Goal: Contribute content: Contribute content

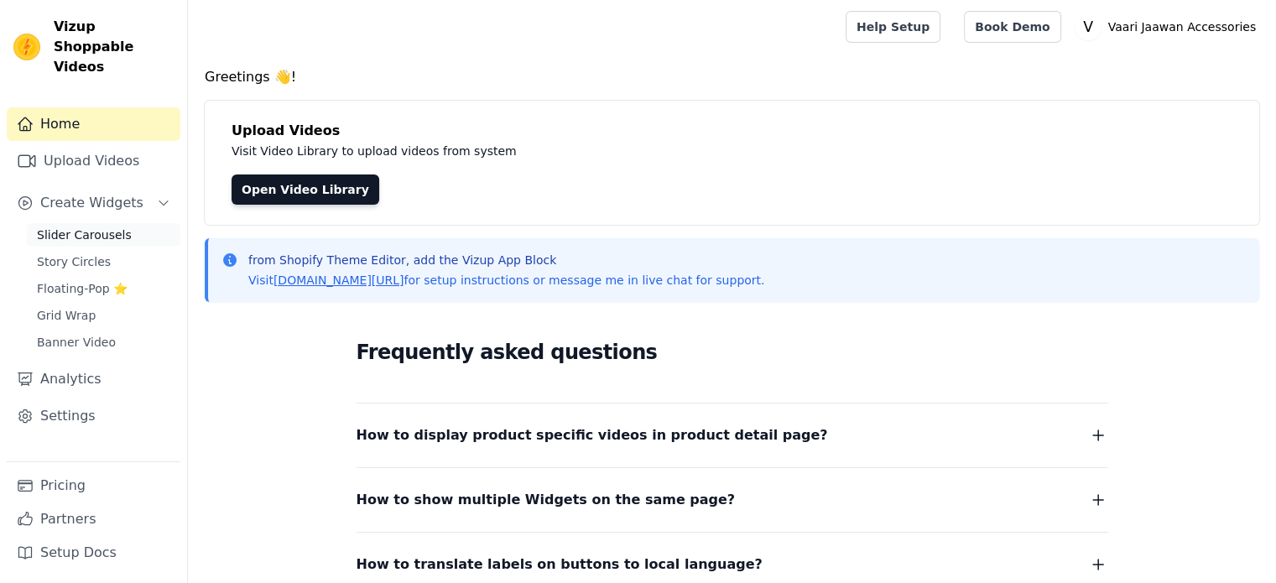
click at [122, 223] on link "Slider Carousels" at bounding box center [104, 234] width 154 height 23
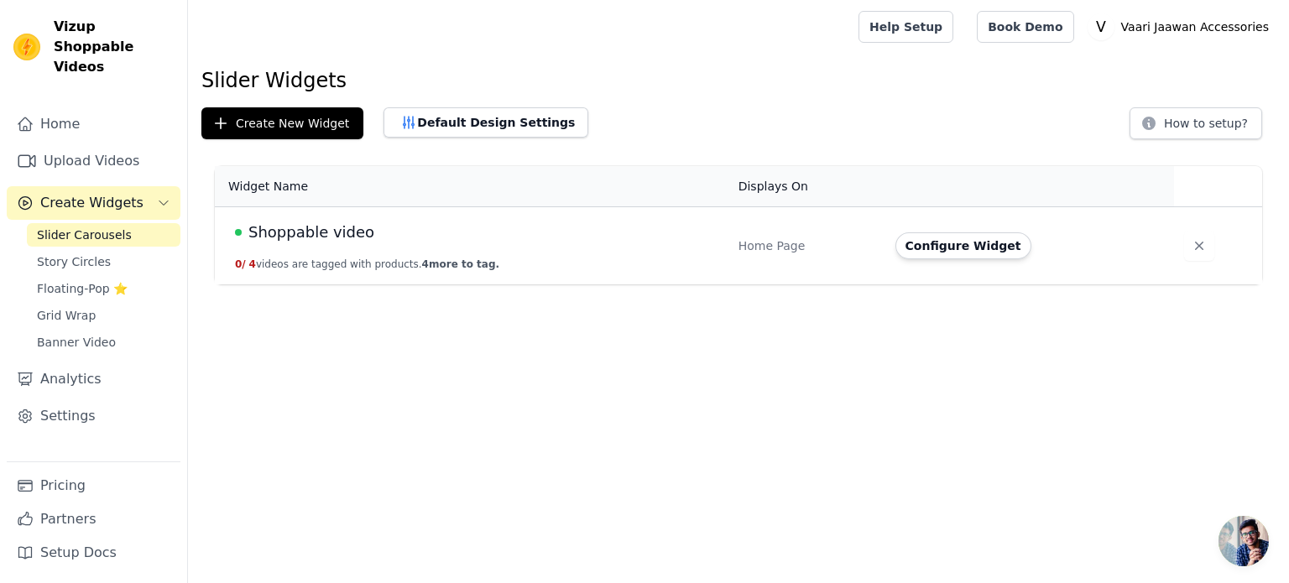
click at [467, 222] on div "Shoppable video" at bounding box center [476, 232] width 483 height 23
click at [266, 237] on span "Shoppable video" at bounding box center [311, 232] width 126 height 23
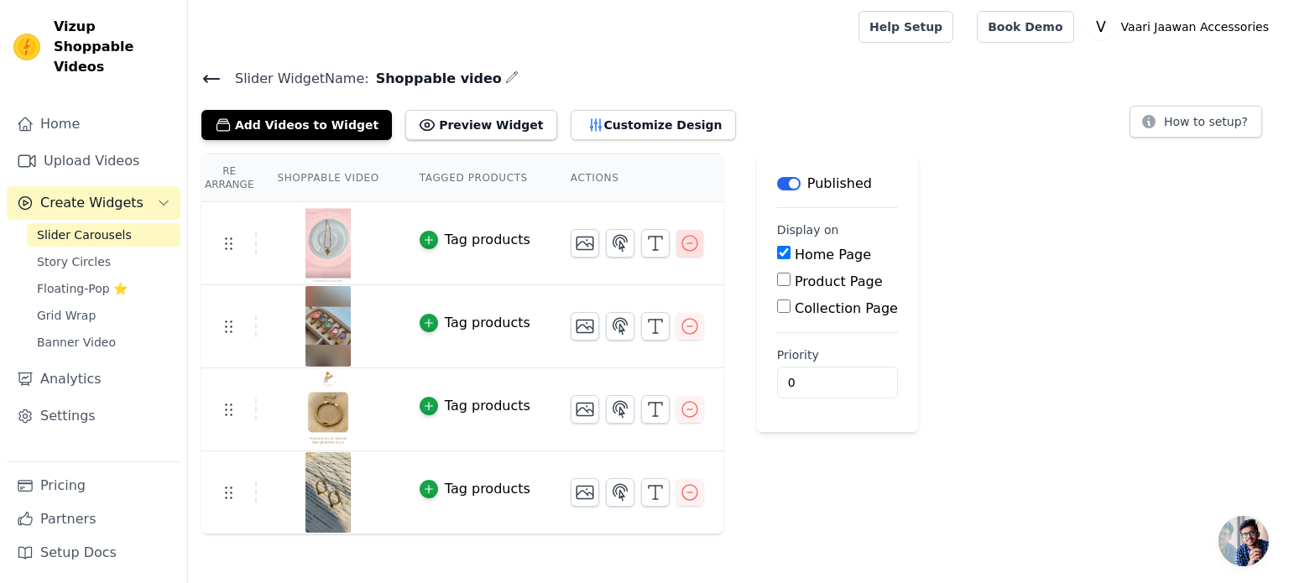
click at [680, 248] on icon "button" at bounding box center [690, 243] width 20 height 20
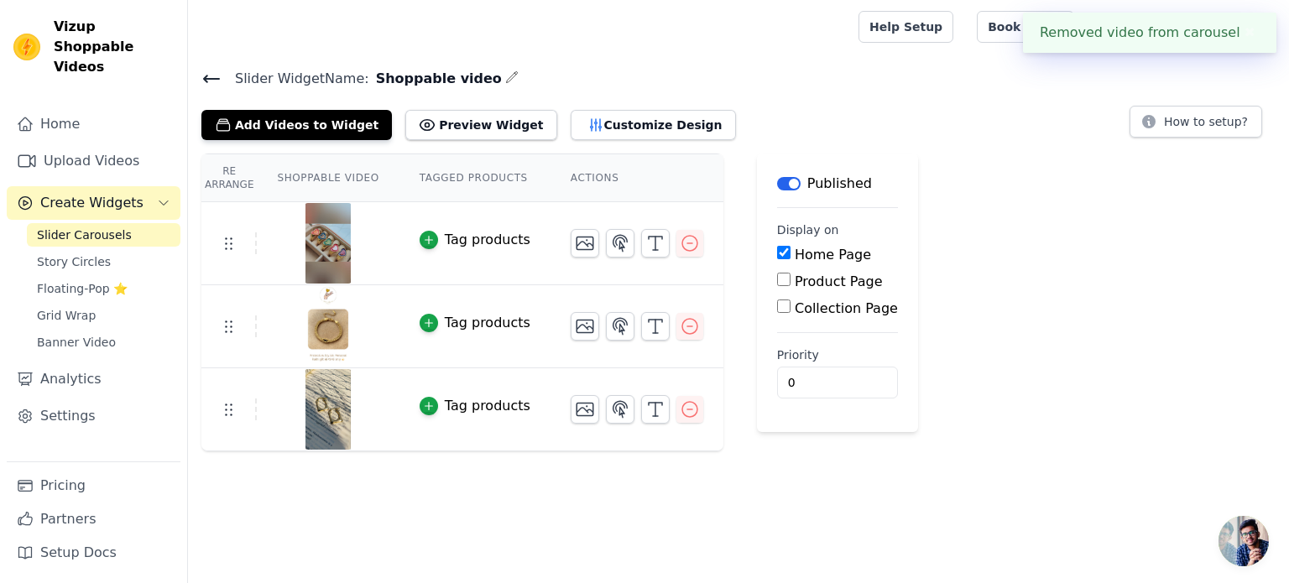
click at [680, 248] on icon "button" at bounding box center [690, 243] width 20 height 20
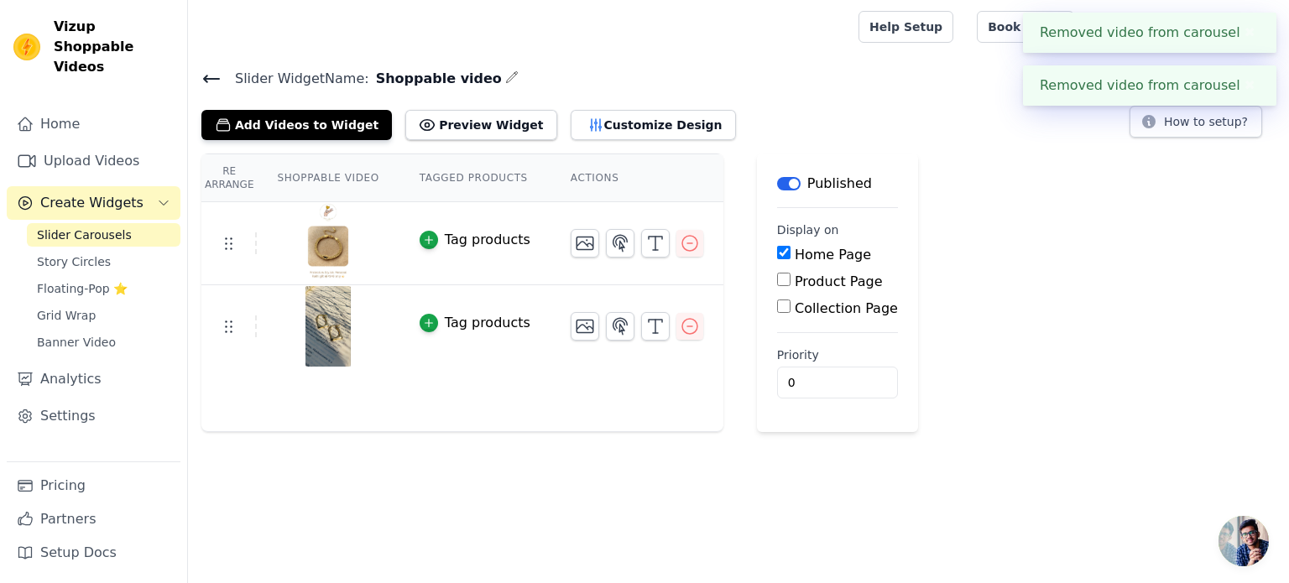
click at [680, 248] on icon "button" at bounding box center [690, 243] width 20 height 20
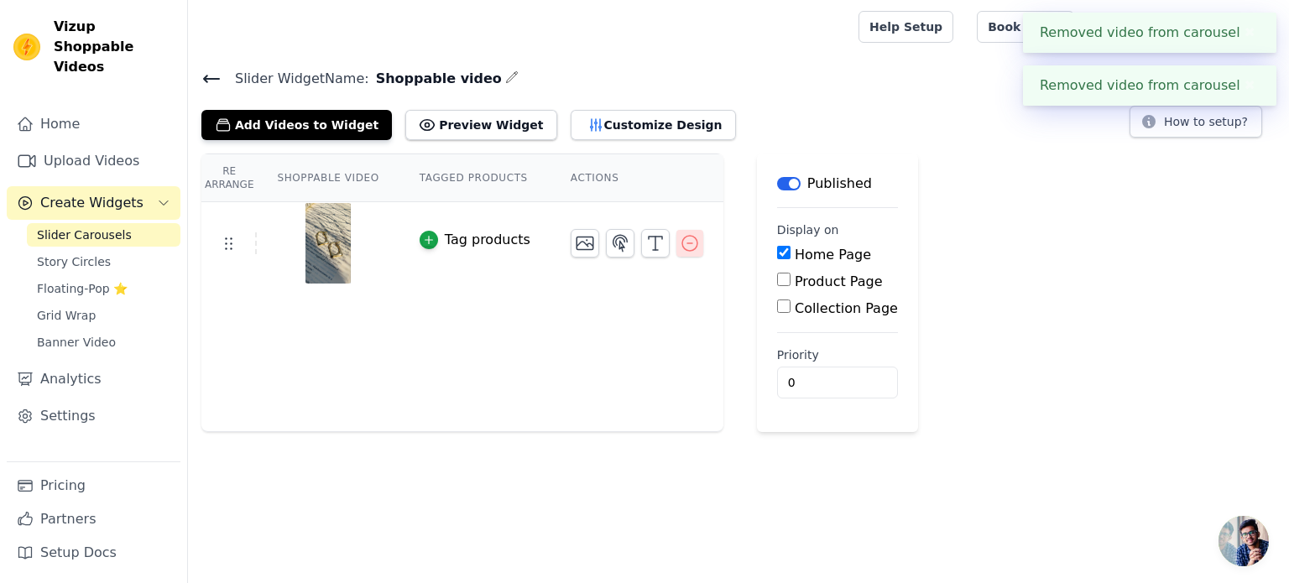
click at [680, 244] on icon "button" at bounding box center [690, 243] width 20 height 20
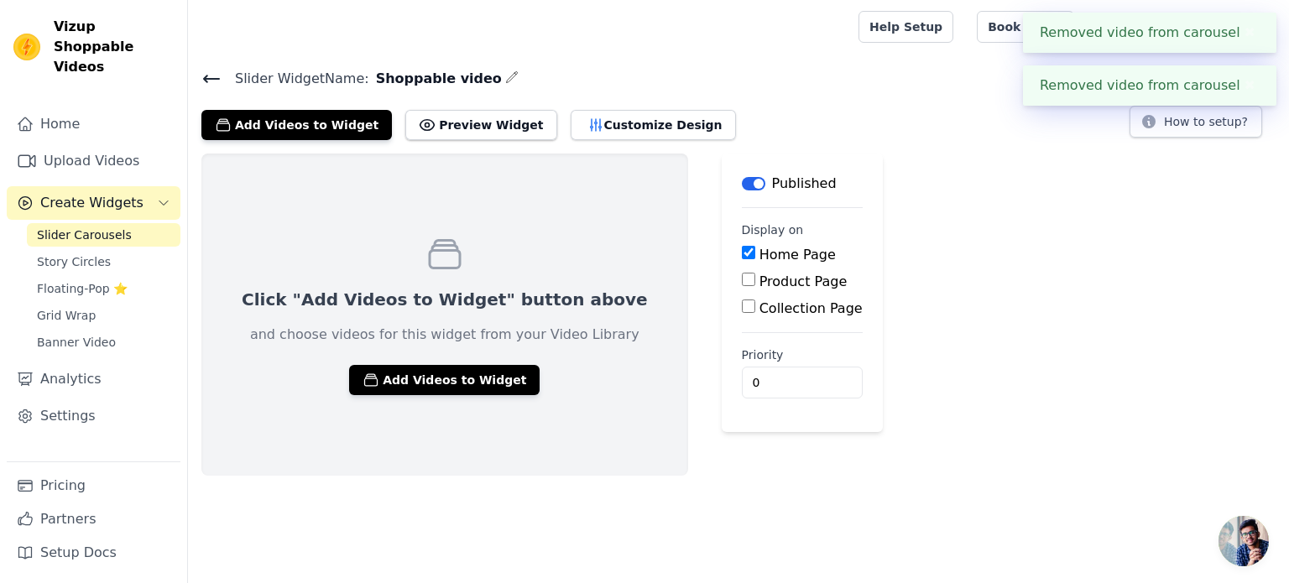
click at [323, 141] on div "Slider Widget Name: Shoppable video Add Videos to Widget Preview Widget Customi…" at bounding box center [738, 271] width 1101 height 409
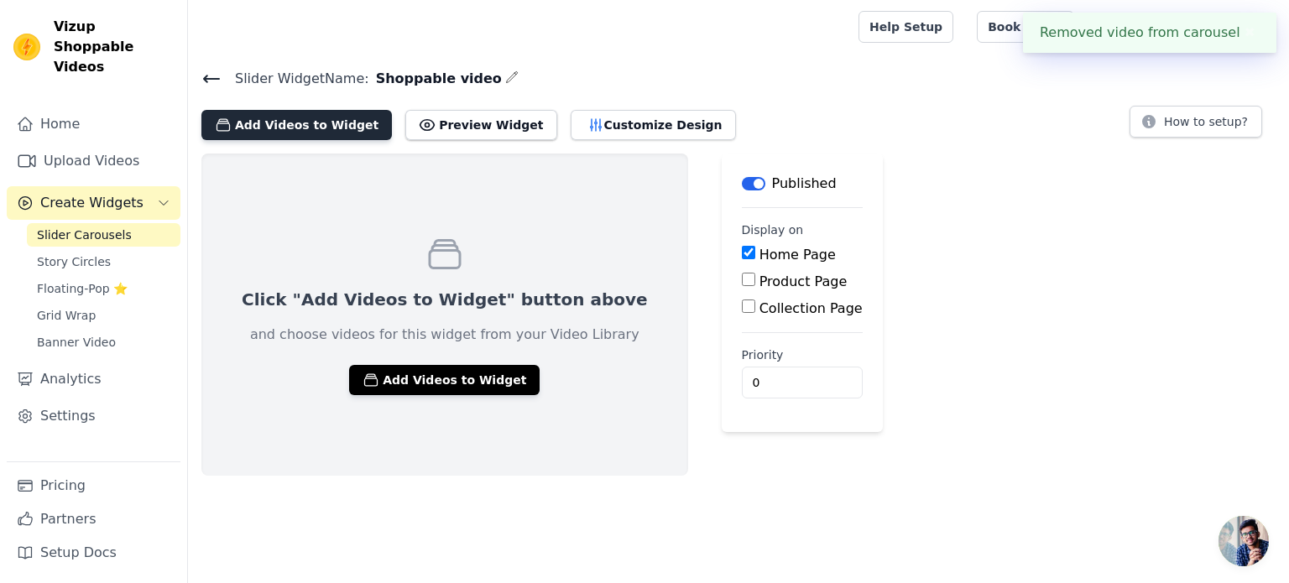
click at [321, 132] on button "Add Videos to Widget" at bounding box center [296, 125] width 190 height 30
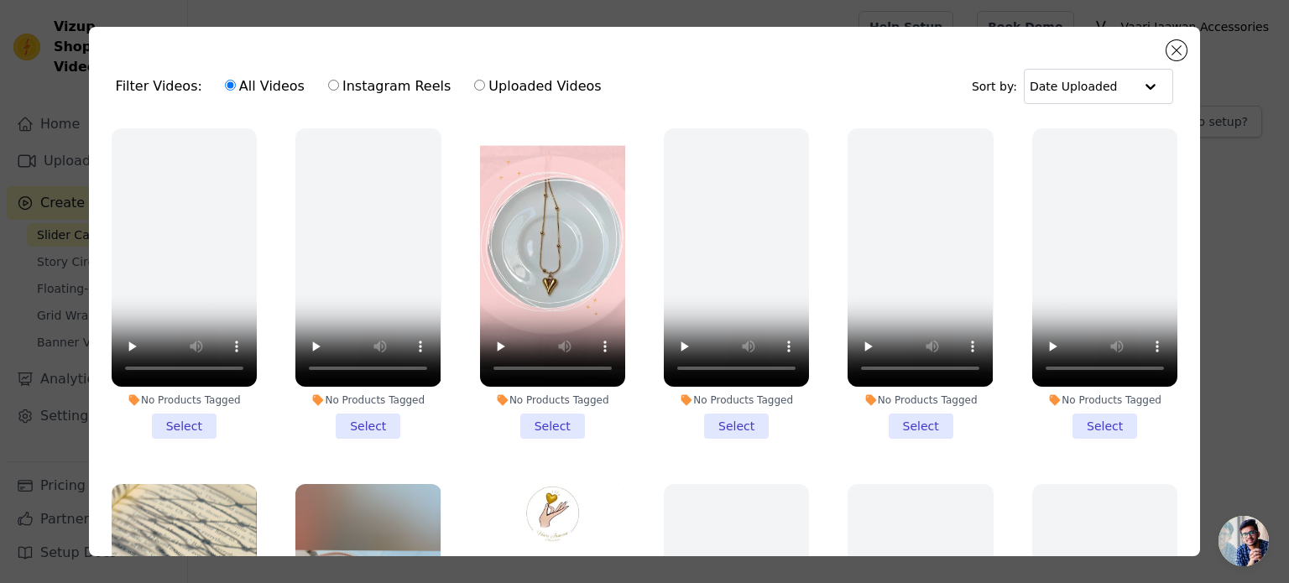
click at [473, 79] on label "Uploaded Videos" at bounding box center [537, 87] width 128 height 22
click at [474, 80] on input "Uploaded Videos" at bounding box center [479, 85] width 11 height 11
radio input "true"
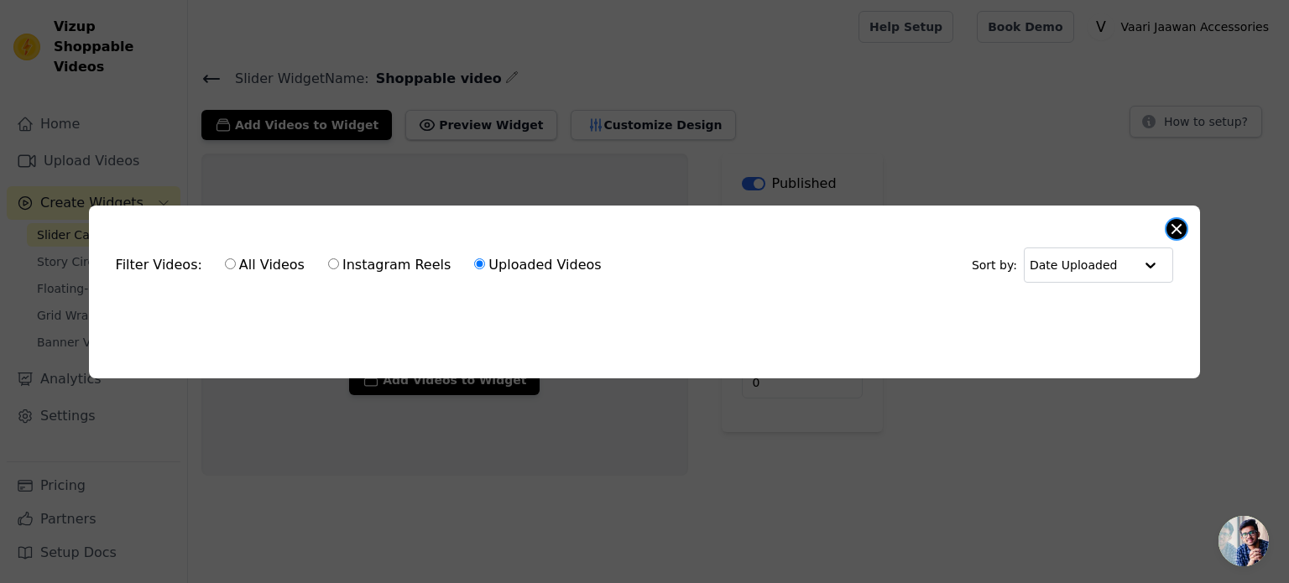
click at [1185, 221] on div "Filter Videos: All Videos Instagram Reels Uploaded Videos Sort by: Date Uploade…" at bounding box center [645, 292] width 1112 height 173
click at [1168, 224] on button "Close modal" at bounding box center [1176, 229] width 20 height 20
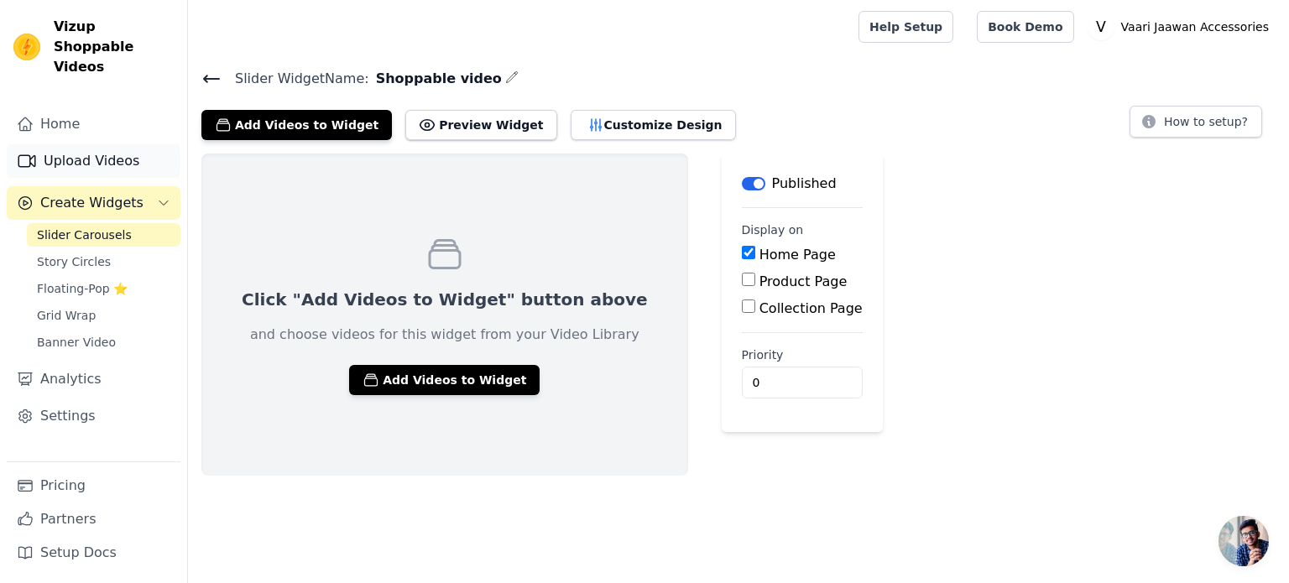
click at [59, 144] on link "Upload Videos" at bounding box center [94, 161] width 174 height 34
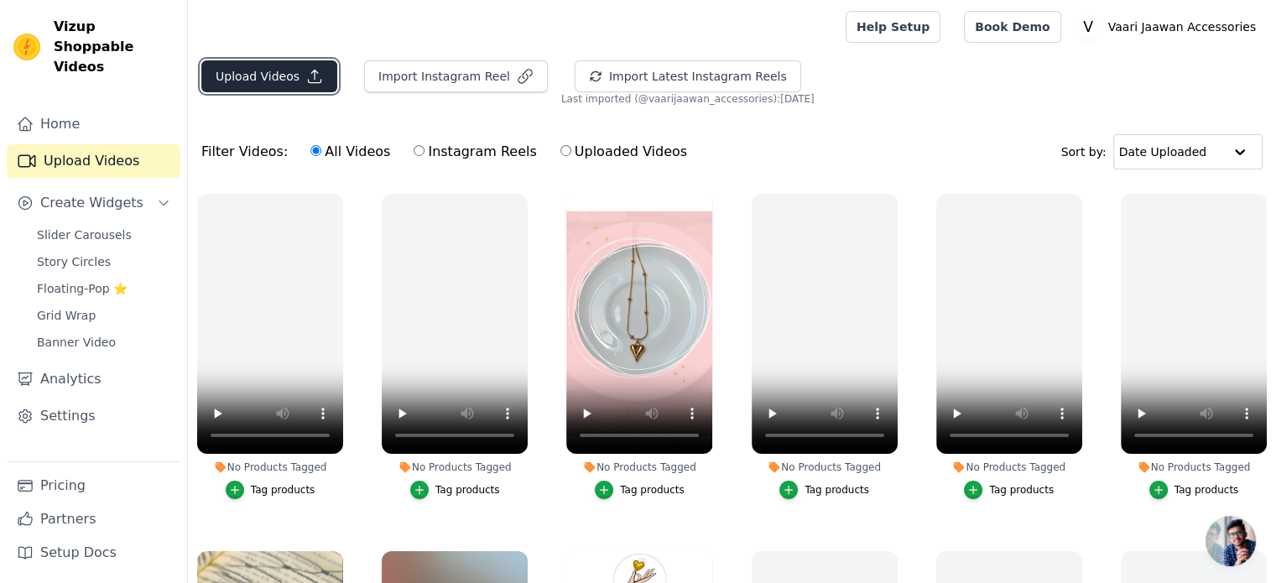
click at [297, 83] on button "Upload Videos" at bounding box center [269, 76] width 136 height 32
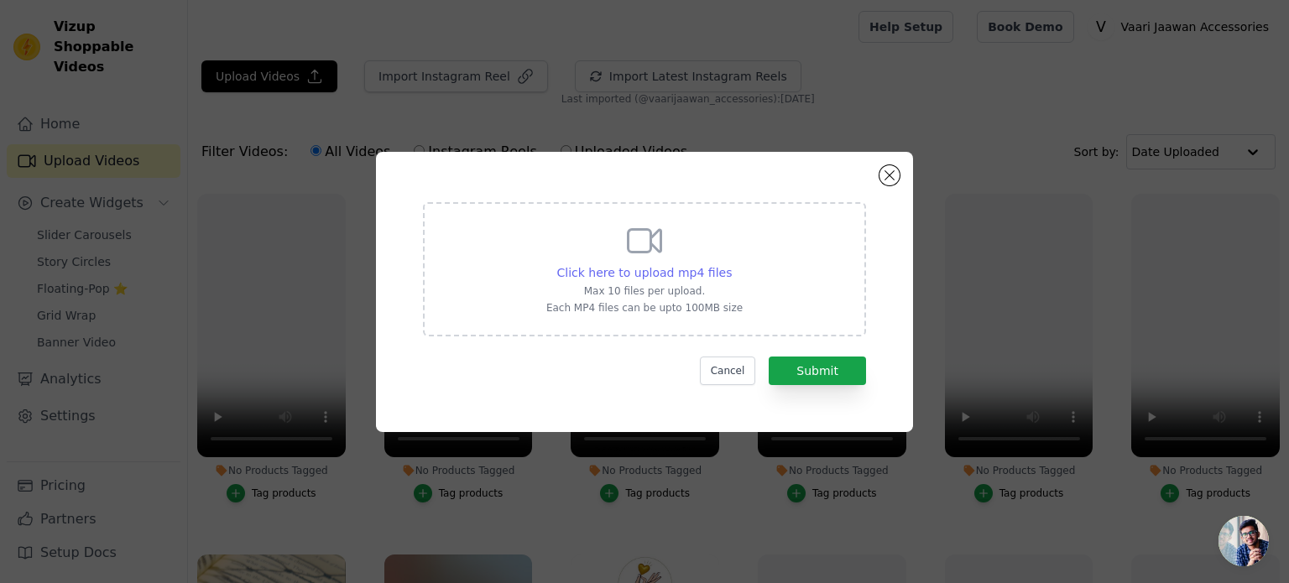
click at [661, 266] on span "Click here to upload mp4 files" at bounding box center [644, 272] width 175 height 13
click at [731, 264] on input "Click here to upload mp4 files Max 10 files per upload. Each MP4 files can be u…" at bounding box center [731, 263] width 1 height 1
type input "C:\fakepath\InShot_20251001_173917272.mp4"
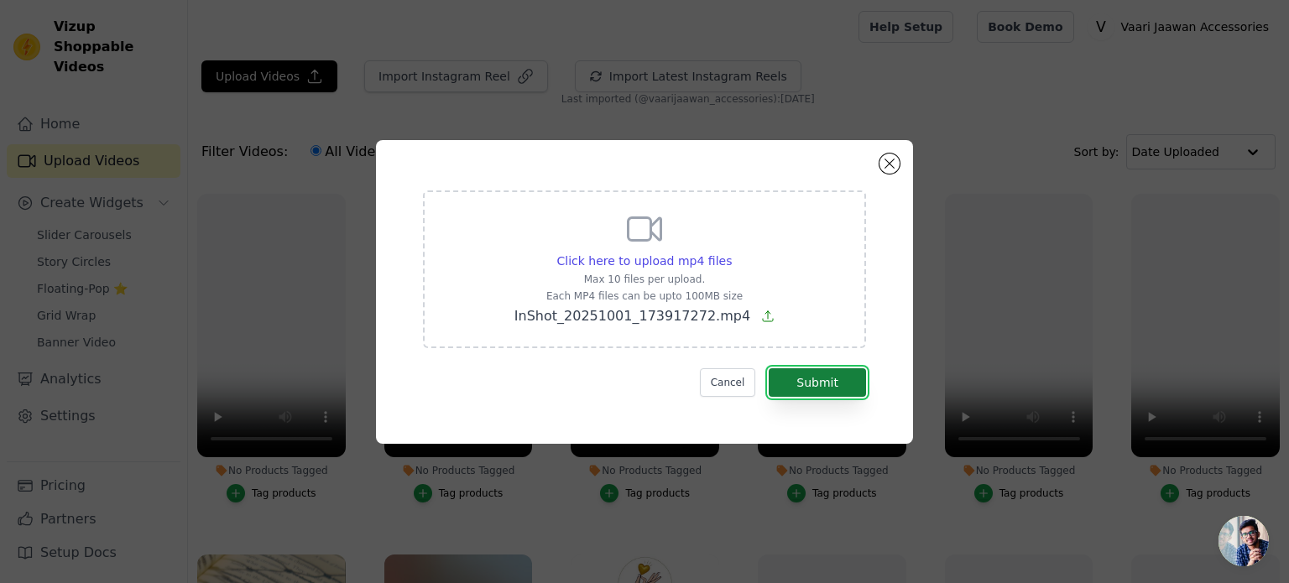
click at [809, 376] on button "Submit" at bounding box center [816, 382] width 97 height 29
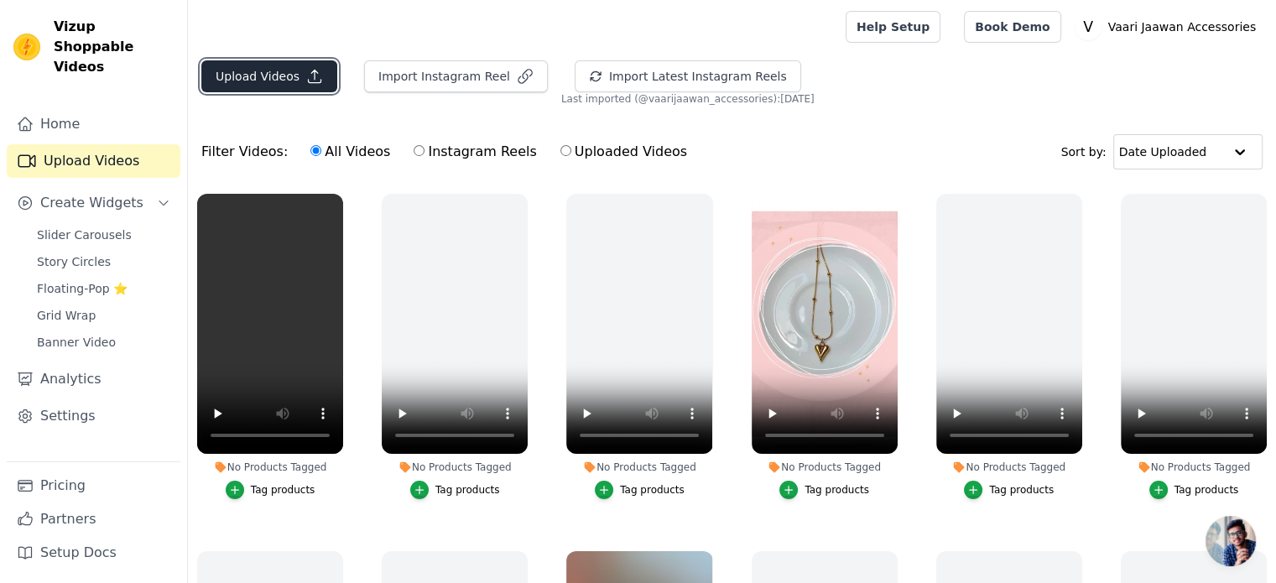
click at [312, 70] on icon "button" at bounding box center [314, 76] width 17 height 17
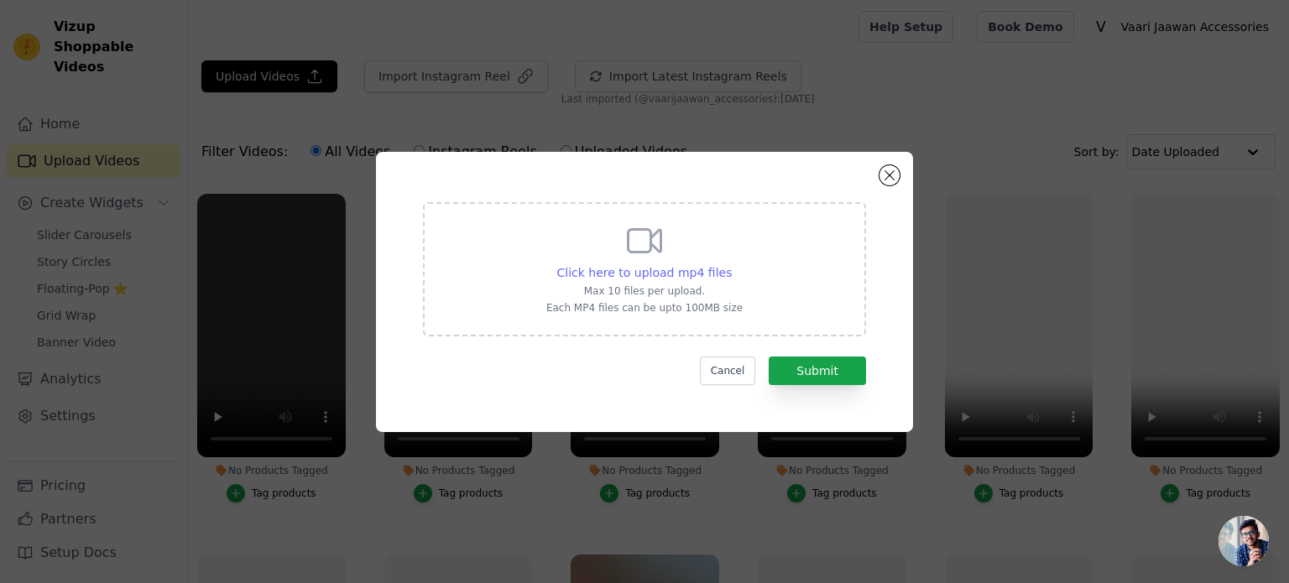
click at [686, 270] on span "Click here to upload mp4 files" at bounding box center [644, 272] width 175 height 13
click at [731, 264] on input "Click here to upload mp4 files Max 10 files per upload. Each MP4 files can be u…" at bounding box center [731, 263] width 1 height 1
type input "C:\fakepath\InShot_20251001_174314279.mp4"
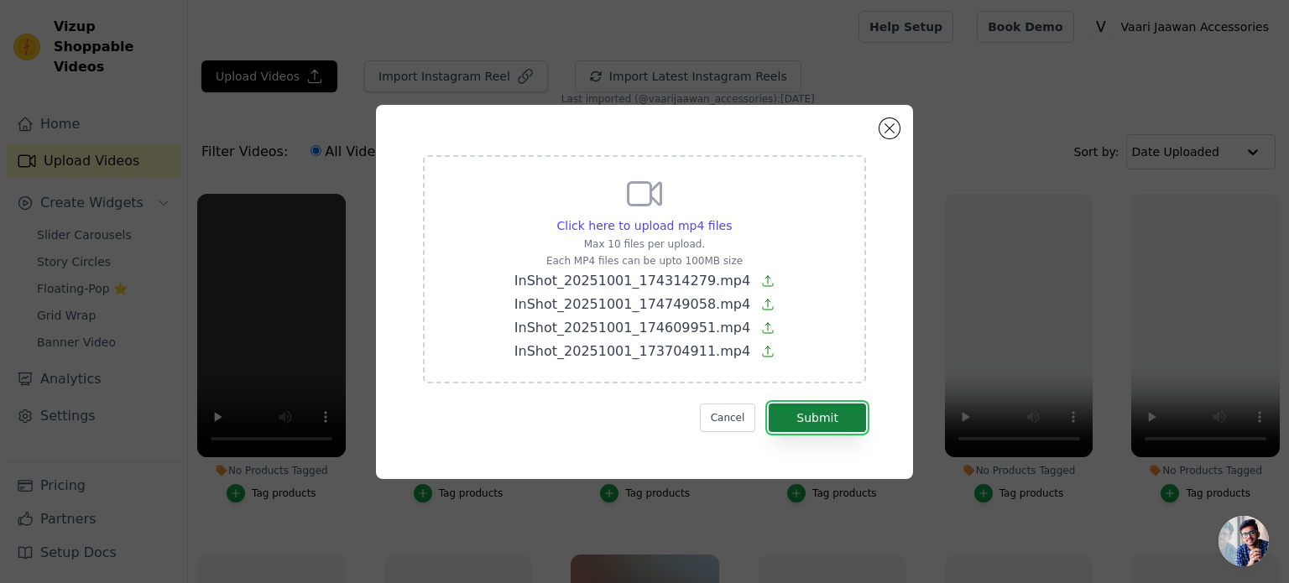
click at [798, 412] on button "Submit" at bounding box center [816, 418] width 97 height 29
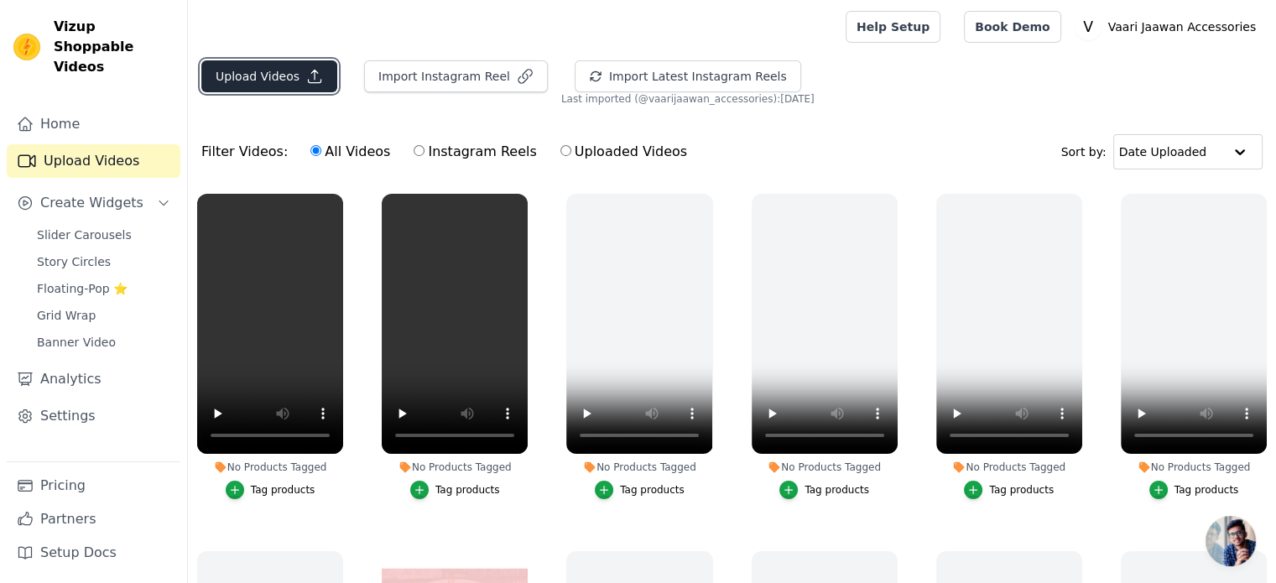
click at [318, 84] on button "Upload Videos" at bounding box center [269, 76] width 136 height 32
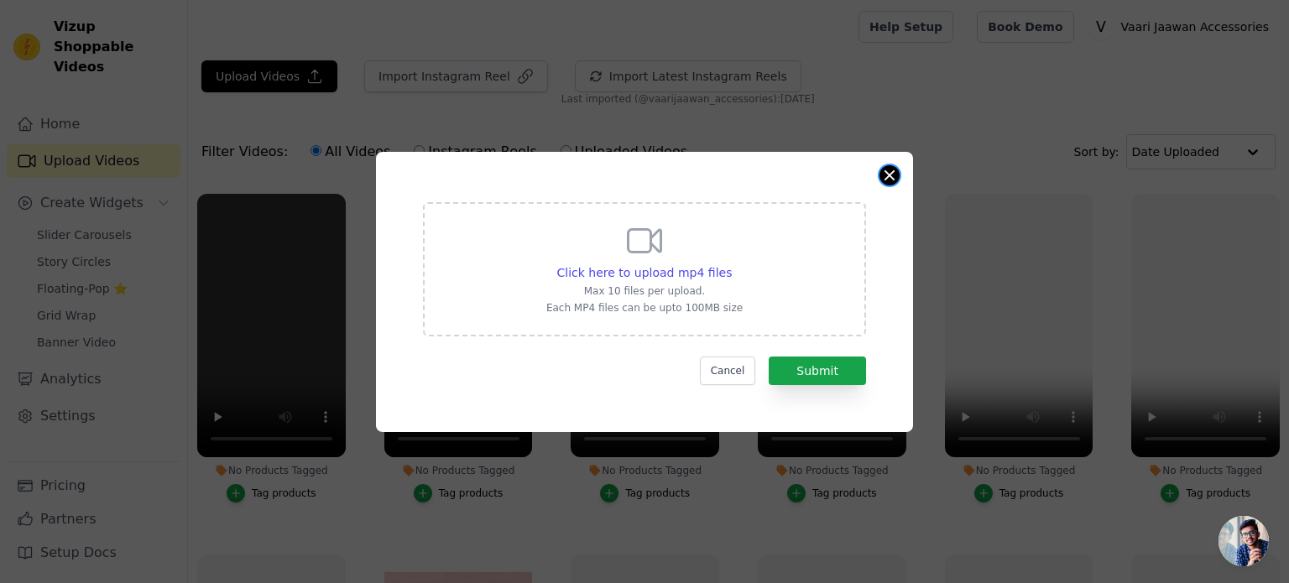
click at [890, 166] on button "Close modal" at bounding box center [889, 175] width 20 height 20
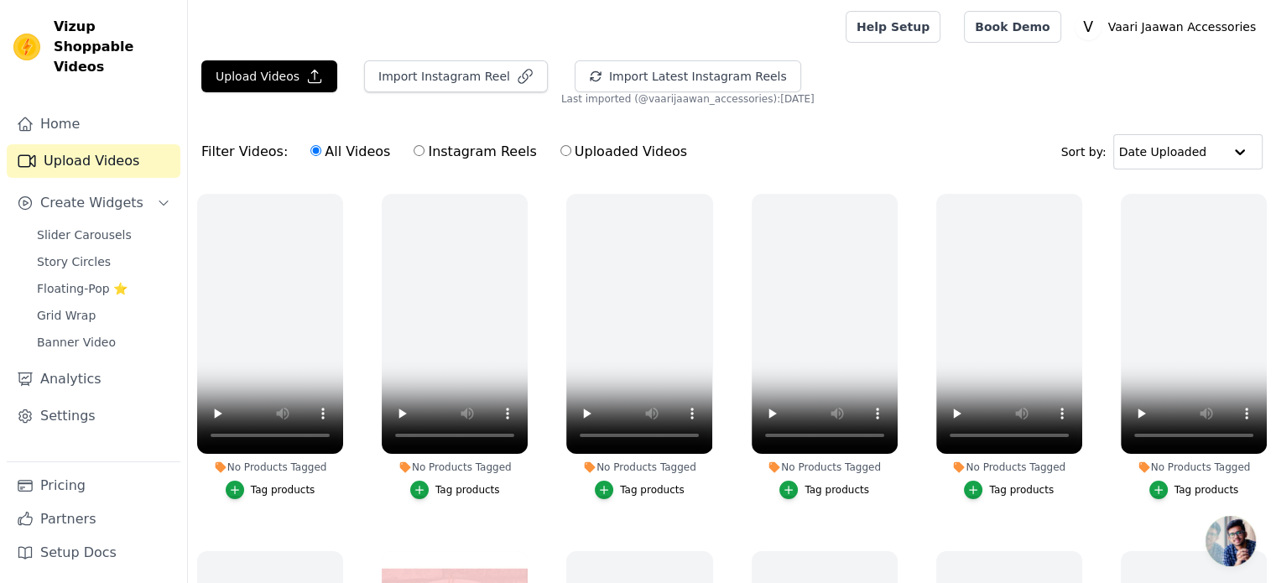
click at [906, 106] on div "Upload Videos Import Instagram Reel Import Latest Instagram Reels Import Latest…" at bounding box center [732, 386] width 1088 height 653
click at [298, 77] on button "Upload Videos" at bounding box center [269, 76] width 136 height 32
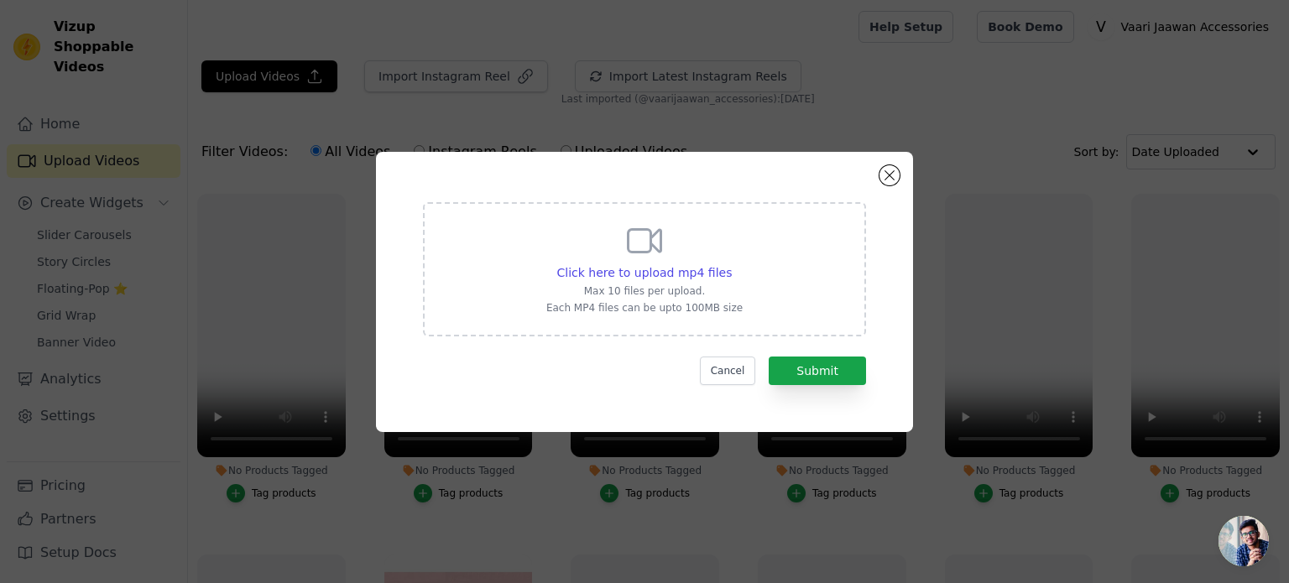
click at [876, 177] on div "Click here to upload mp4 files Max 10 files per upload. Each MP4 files can be u…" at bounding box center [644, 292] width 537 height 280
click at [893, 177] on button "Close modal" at bounding box center [889, 175] width 20 height 20
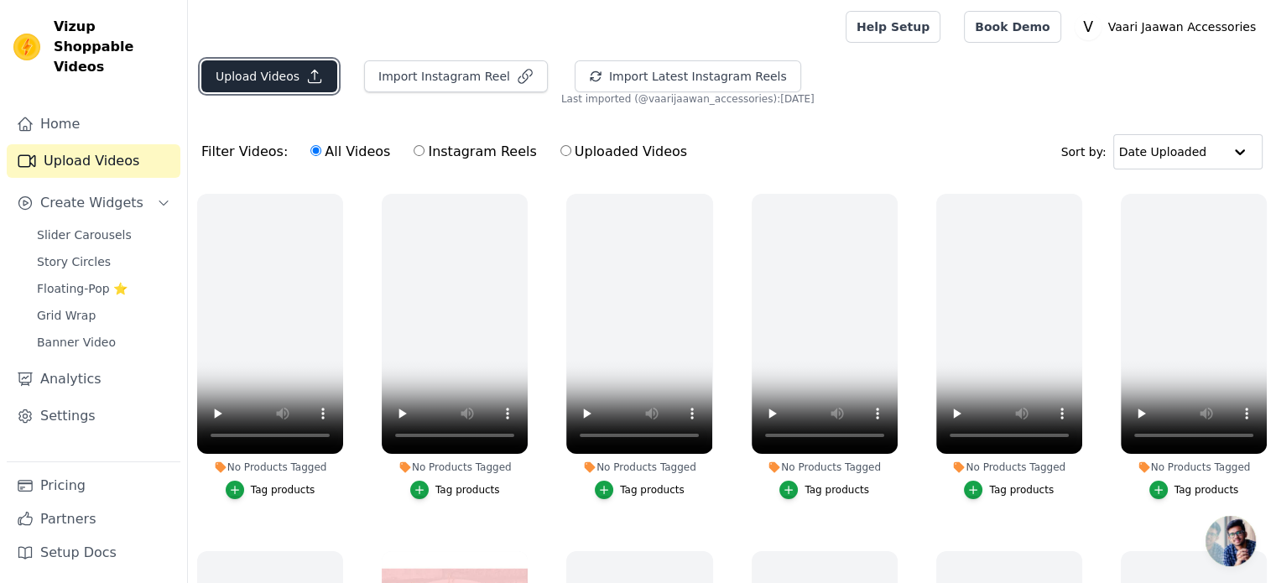
click at [258, 70] on button "Upload Videos" at bounding box center [269, 76] width 136 height 32
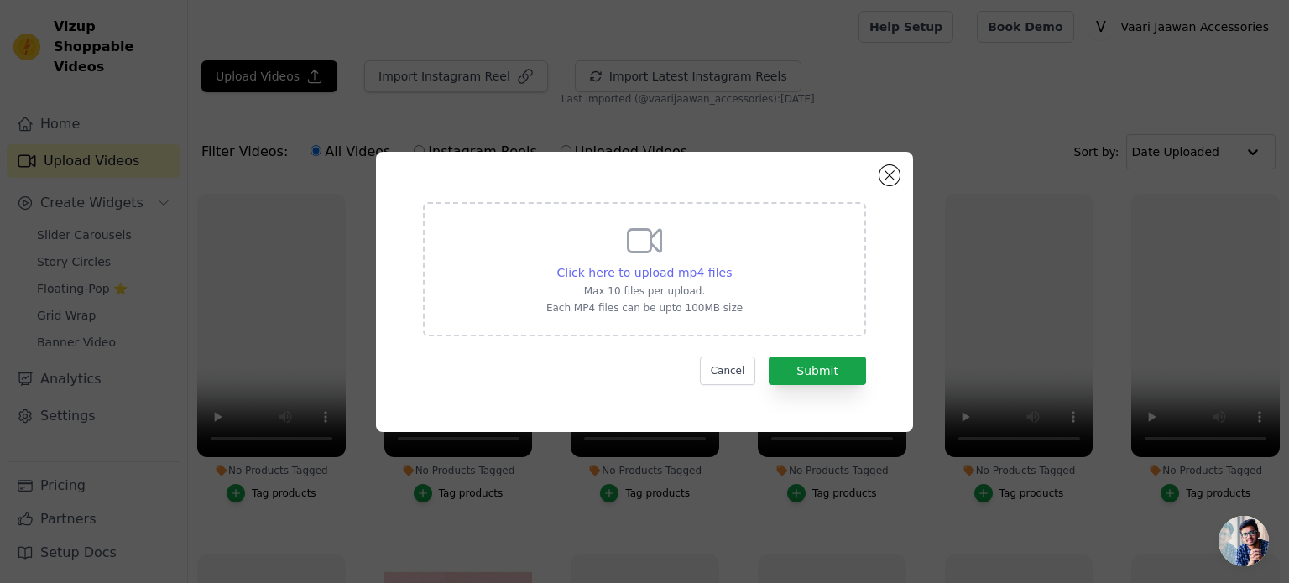
click at [684, 271] on span "Click here to upload mp4 files" at bounding box center [644, 272] width 175 height 13
click at [731, 264] on input "Click here to upload mp4 files Max 10 files per upload. Each MP4 files can be u…" at bounding box center [731, 263] width 1 height 1
type input "C:\fakepath\InShot_20251001_175300170.mp4"
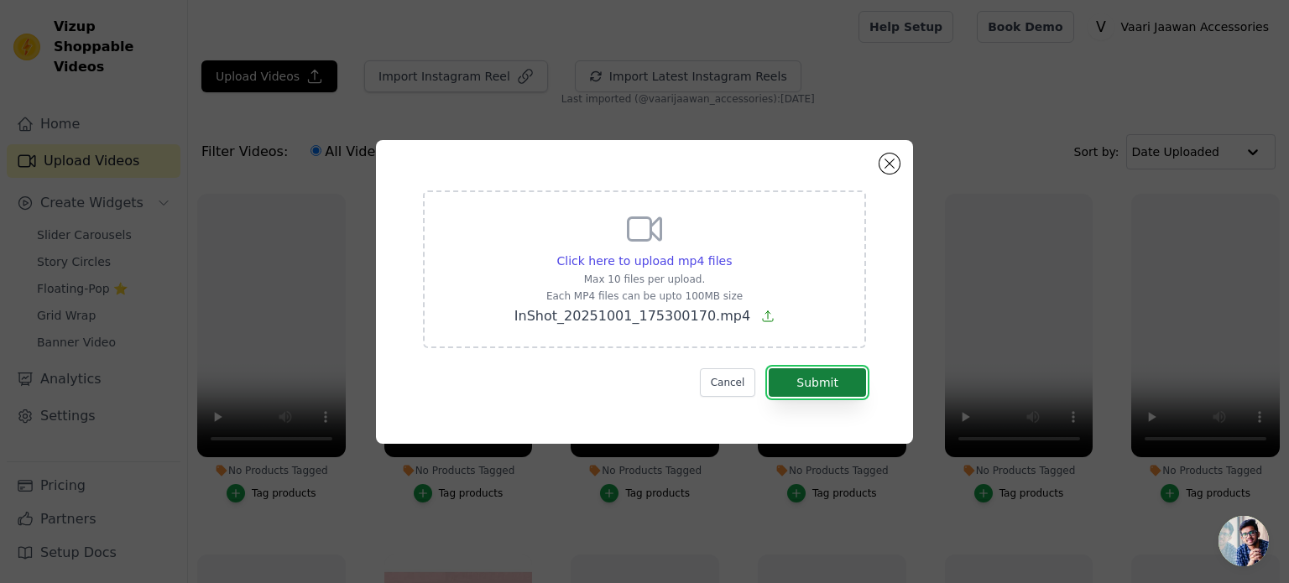
click at [827, 375] on button "Submit" at bounding box center [816, 382] width 97 height 29
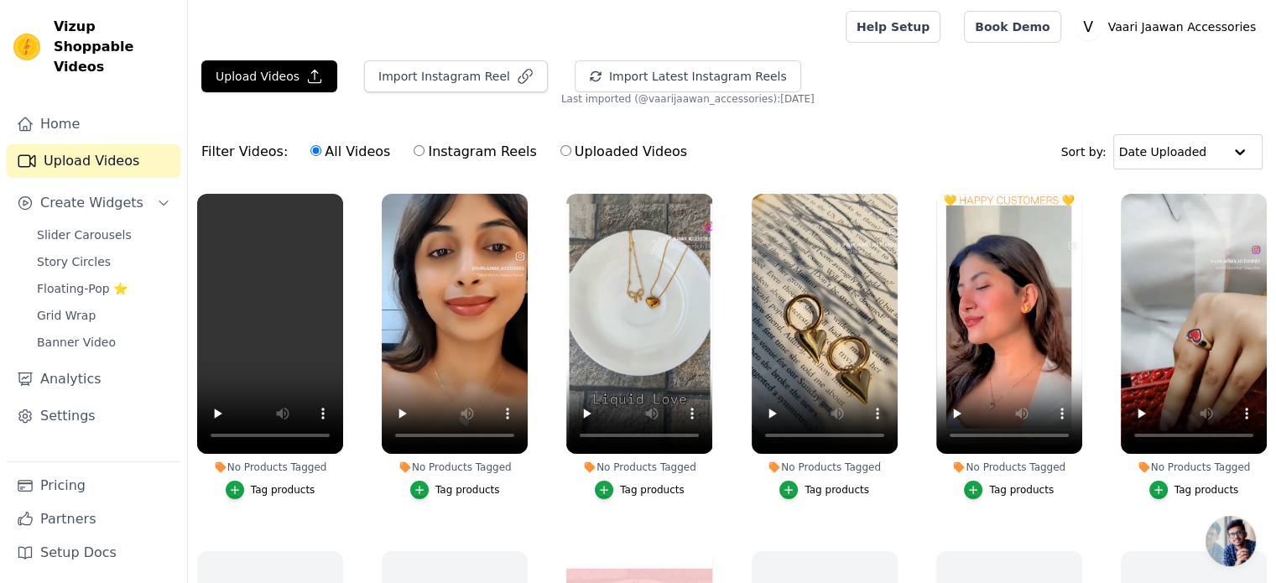
click at [1174, 483] on div "Tag products" at bounding box center [1206, 489] width 65 height 13
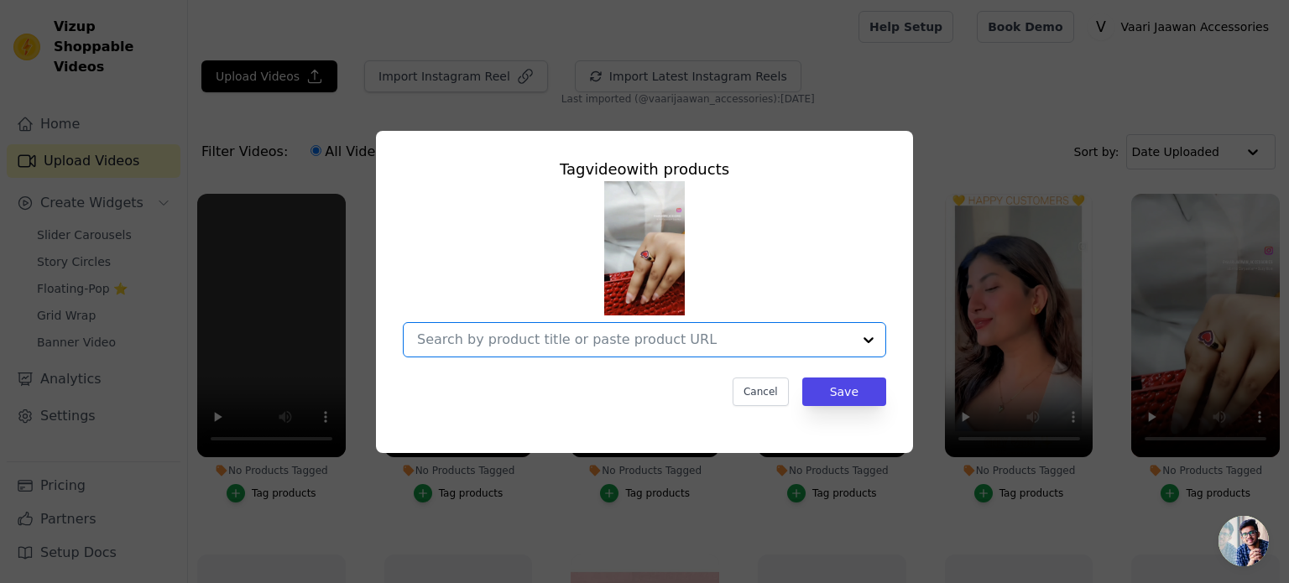
click at [718, 333] on input "No Products Tagged Tag video with products Option undefined, selected. Select i…" at bounding box center [634, 339] width 435 height 16
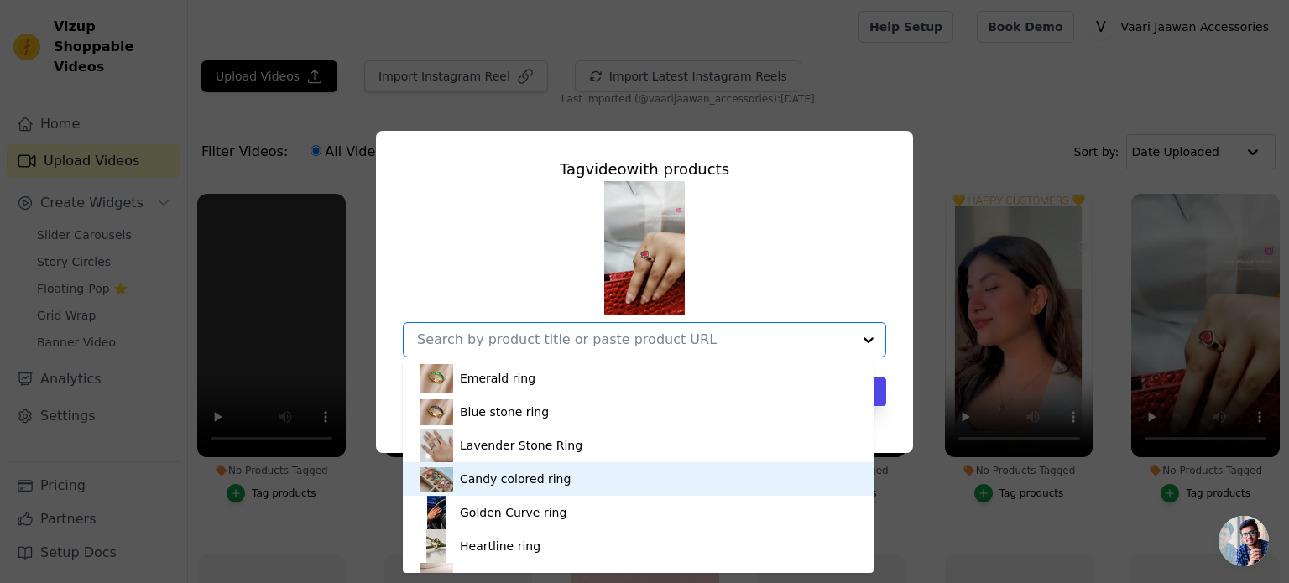
click at [661, 471] on div "Candy colored ring" at bounding box center [637, 479] width 437 height 34
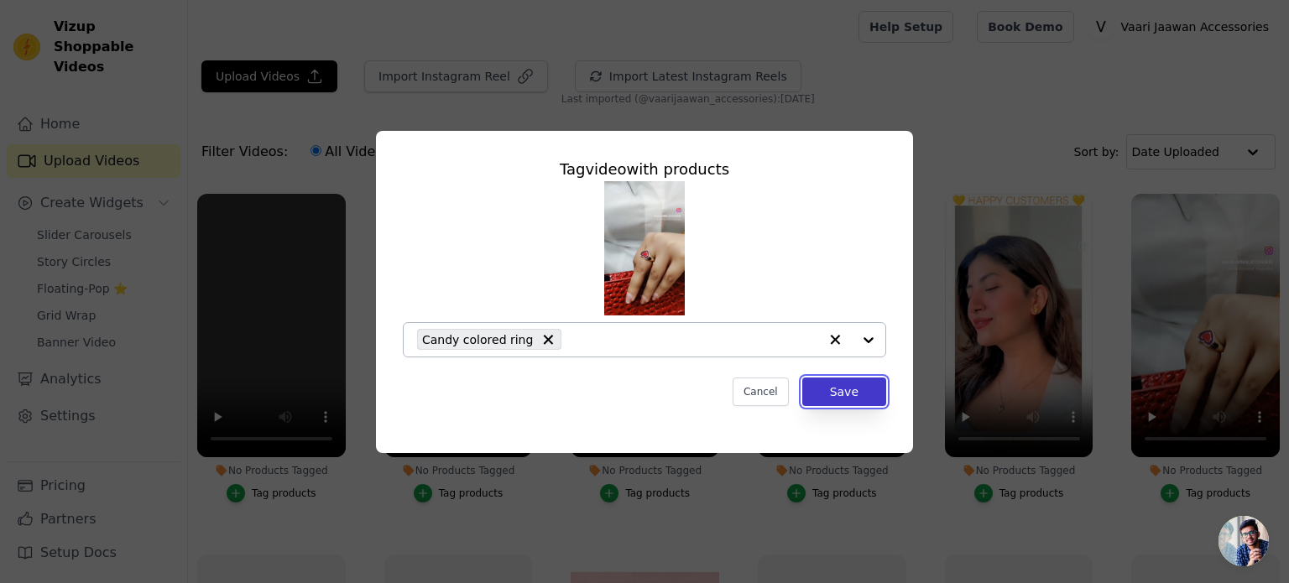
click at [836, 392] on button "Save" at bounding box center [844, 392] width 84 height 29
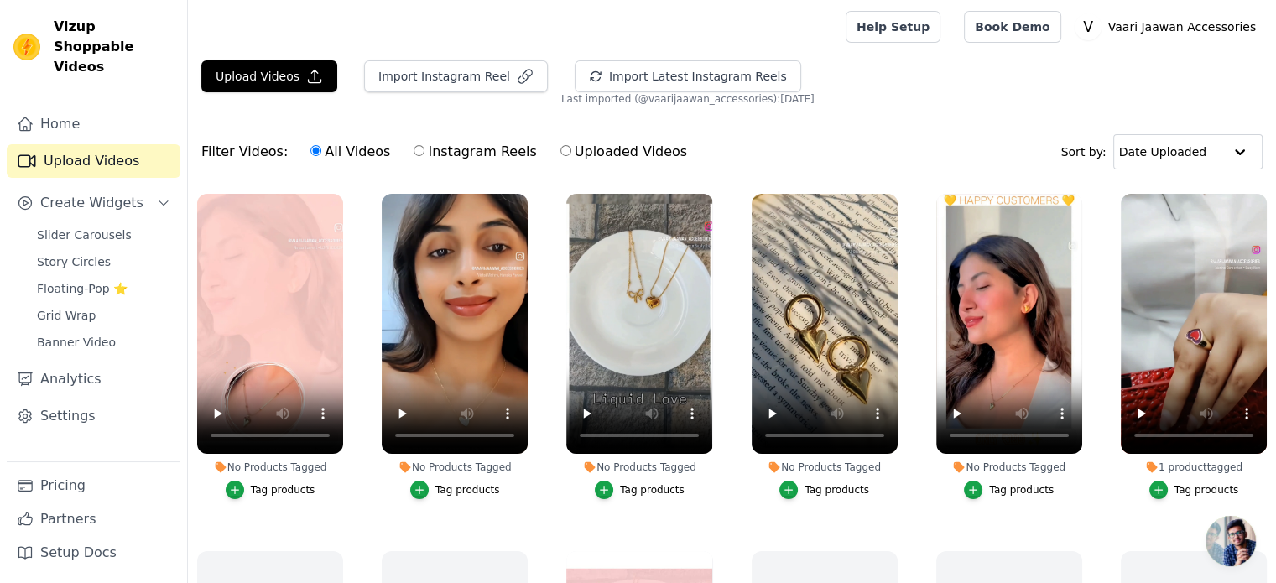
click at [1198, 486] on div "Tag products" at bounding box center [1206, 489] width 65 height 13
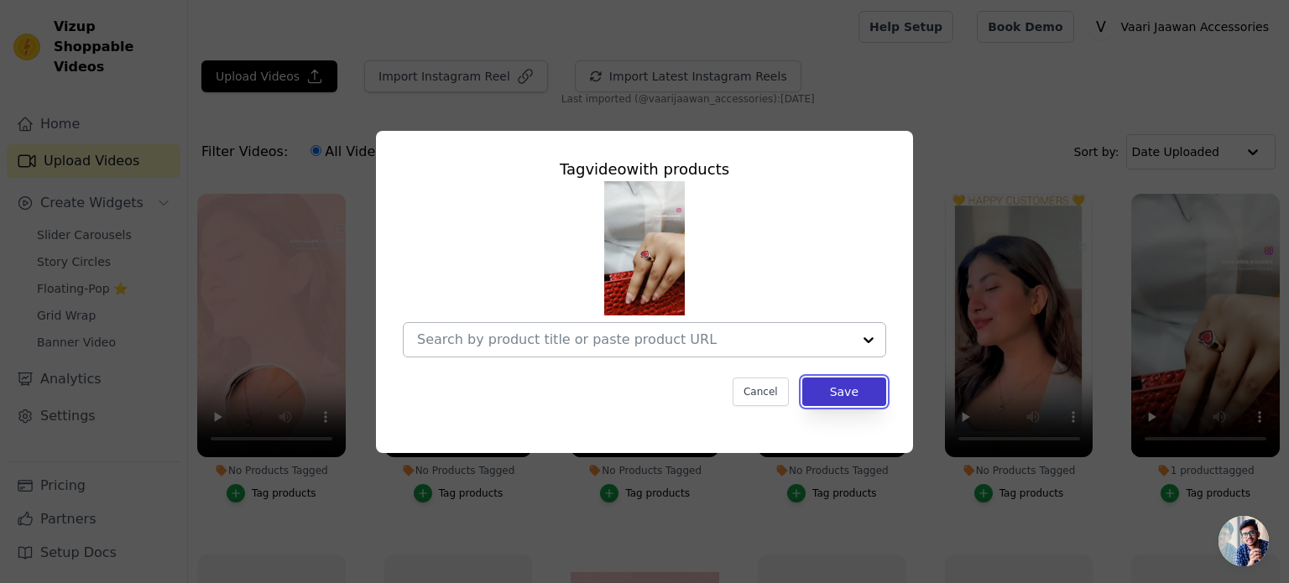
click at [846, 389] on button "Save" at bounding box center [844, 392] width 84 height 29
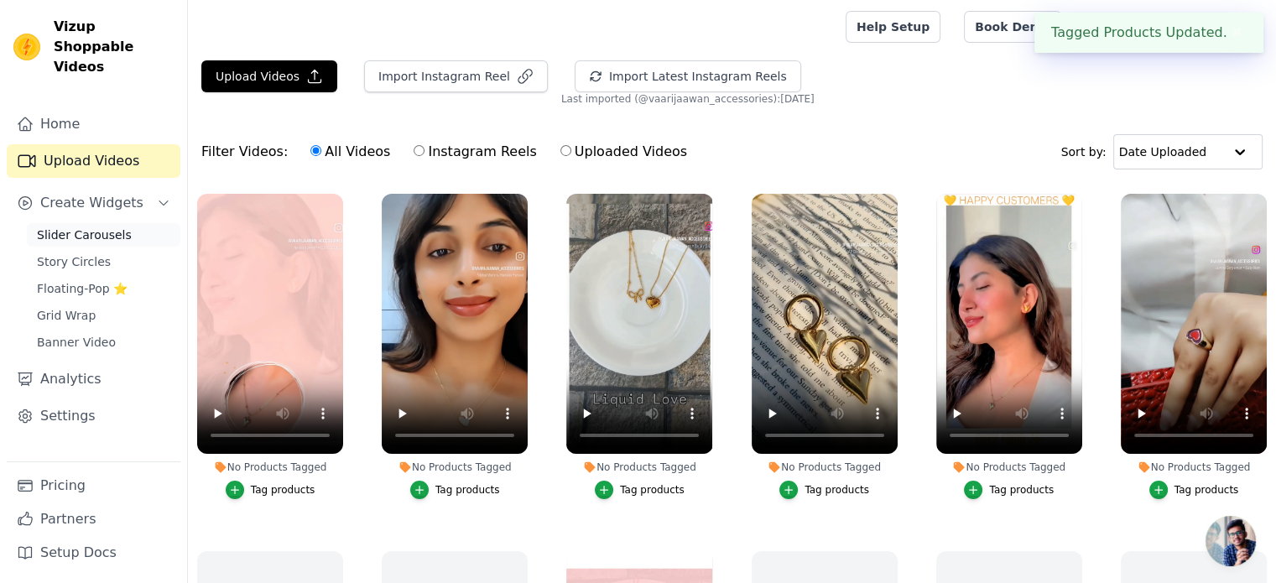
click at [81, 227] on span "Slider Carousels" at bounding box center [84, 235] width 95 height 17
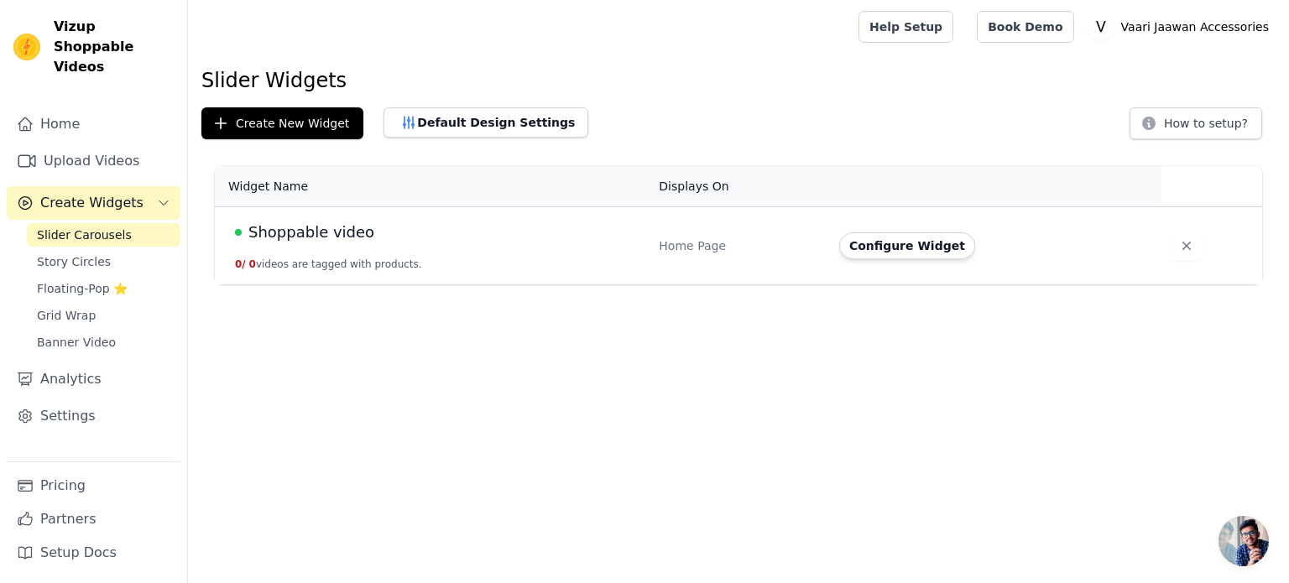
click at [302, 232] on span "Shoppable video" at bounding box center [311, 232] width 126 height 23
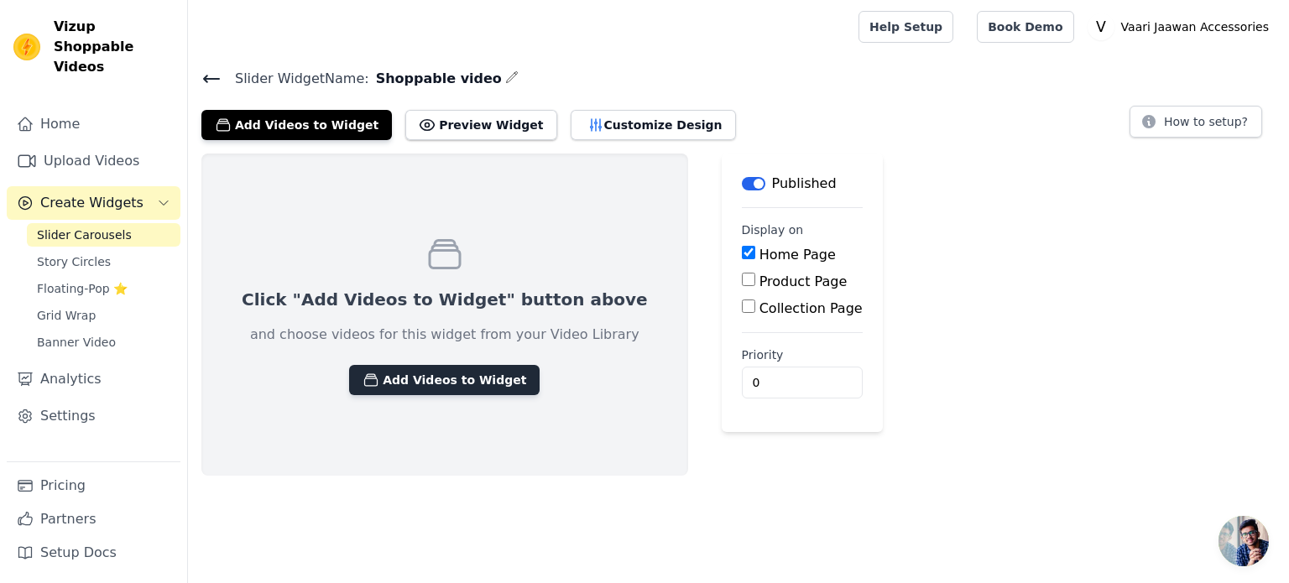
click at [404, 389] on button "Add Videos to Widget" at bounding box center [444, 380] width 190 height 30
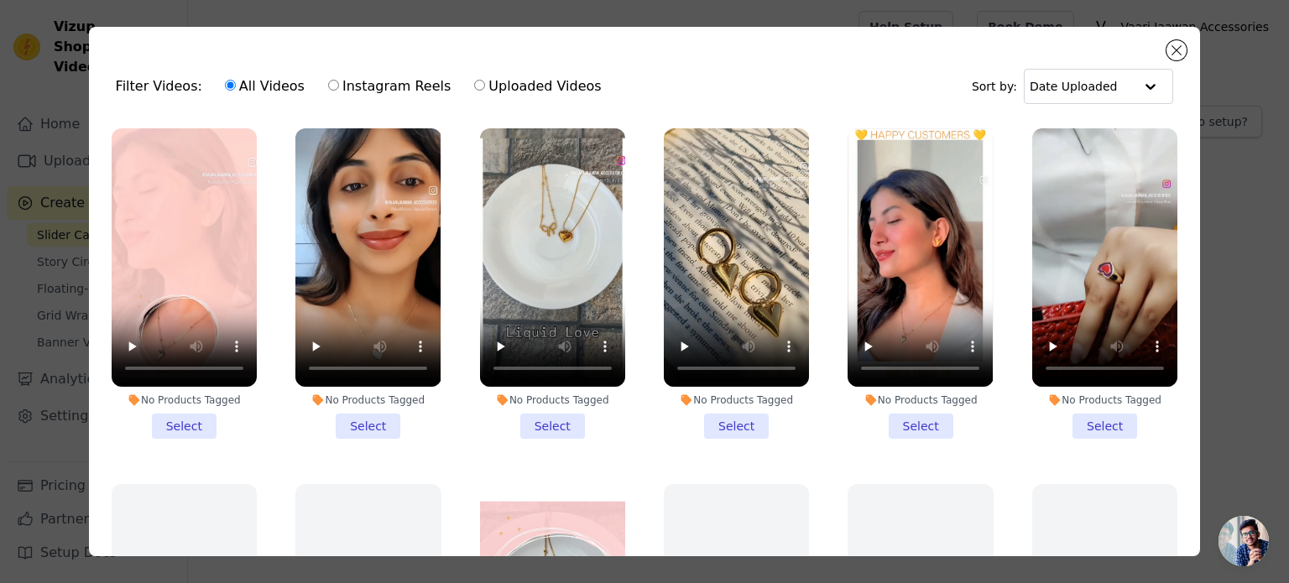
click at [474, 86] on input "Uploaded Videos" at bounding box center [479, 85] width 11 height 11
radio input "true"
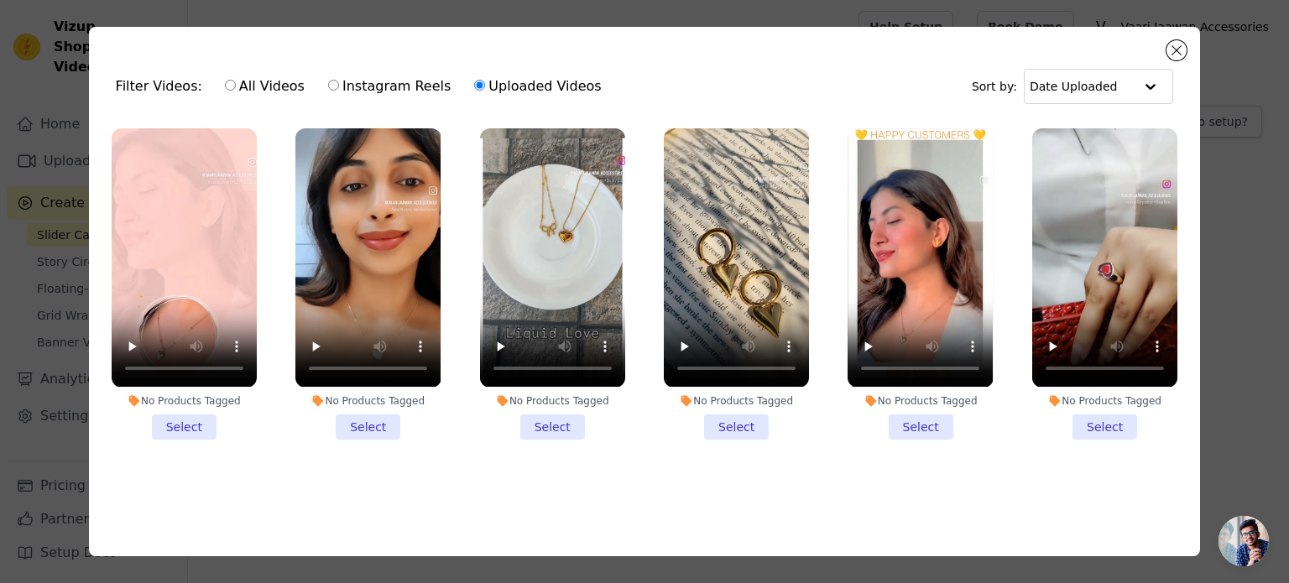
click at [1088, 420] on li "No Products Tagged Select" at bounding box center [1104, 283] width 145 height 310
click at [0, 0] on input "No Products Tagged Select" at bounding box center [0, 0] width 0 height 0
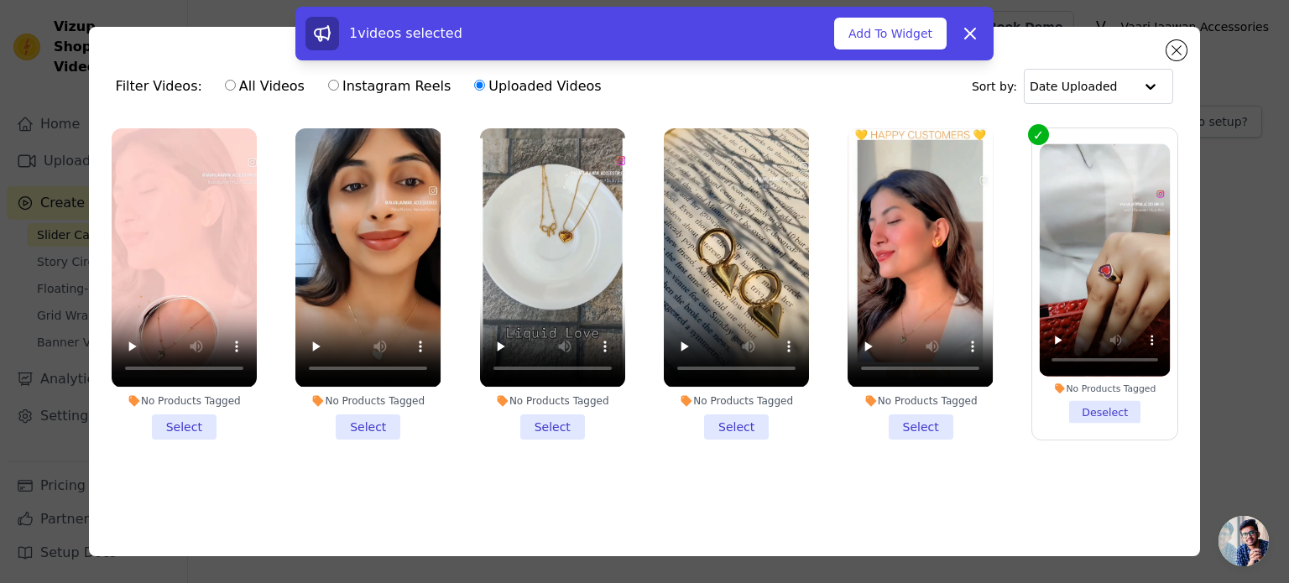
click at [914, 419] on li "No Products Tagged Select" at bounding box center [919, 283] width 145 height 310
click at [0, 0] on input "No Products Tagged Select" at bounding box center [0, 0] width 0 height 0
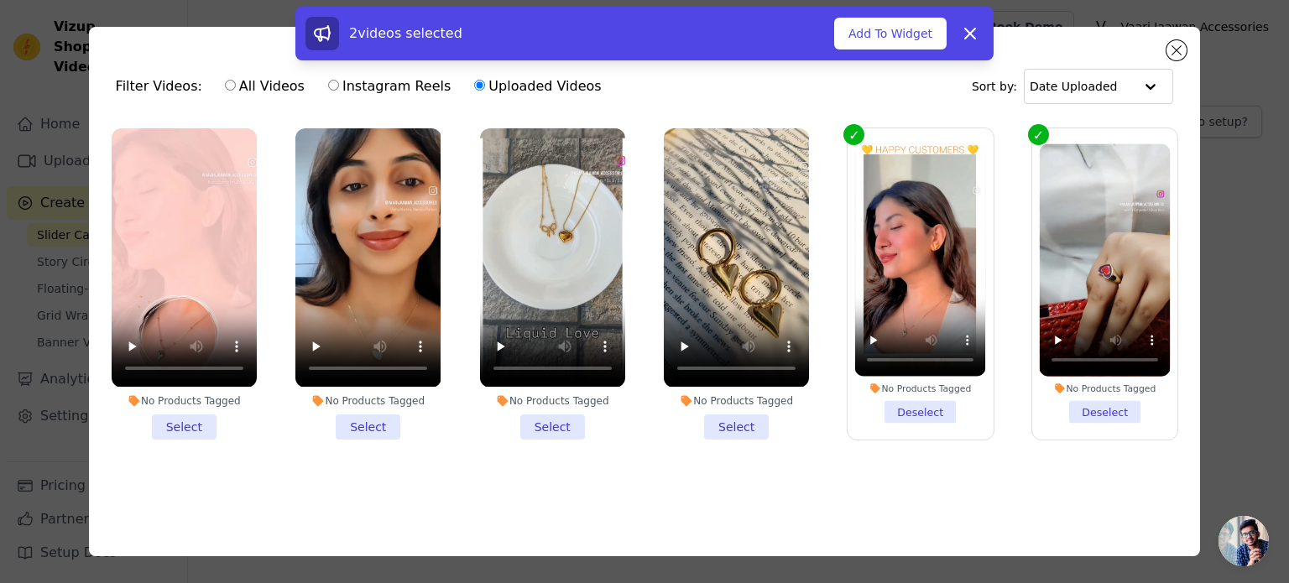
click at [716, 417] on li "No Products Tagged Select" at bounding box center [736, 283] width 145 height 310
click at [0, 0] on input "No Products Tagged Select" at bounding box center [0, 0] width 0 height 0
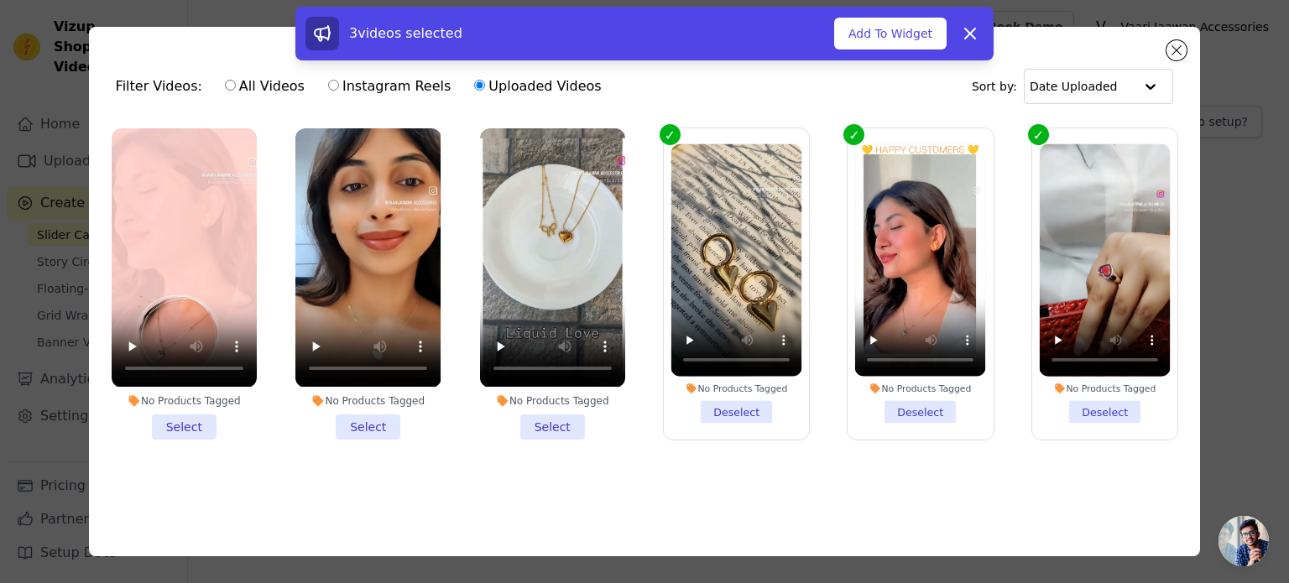
click at [560, 424] on li "No Products Tagged Select" at bounding box center [552, 283] width 145 height 310
click at [0, 0] on input "No Products Tagged Select" at bounding box center [0, 0] width 0 height 0
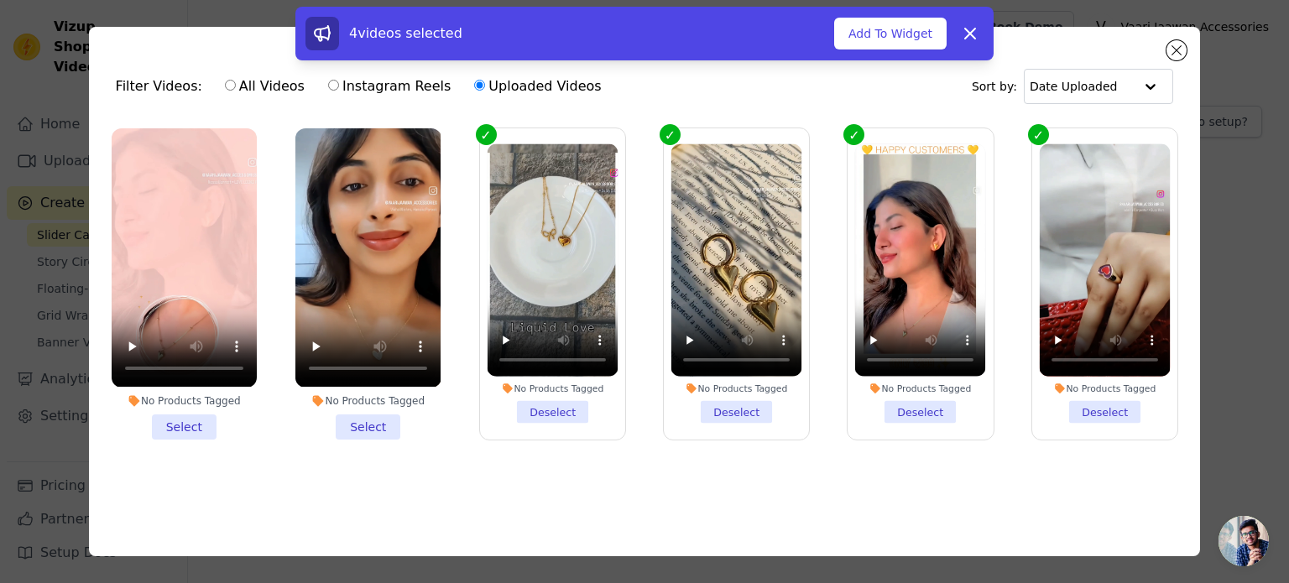
click at [370, 418] on li "No Products Tagged Select" at bounding box center [367, 283] width 145 height 310
click at [0, 0] on input "No Products Tagged Select" at bounding box center [0, 0] width 0 height 0
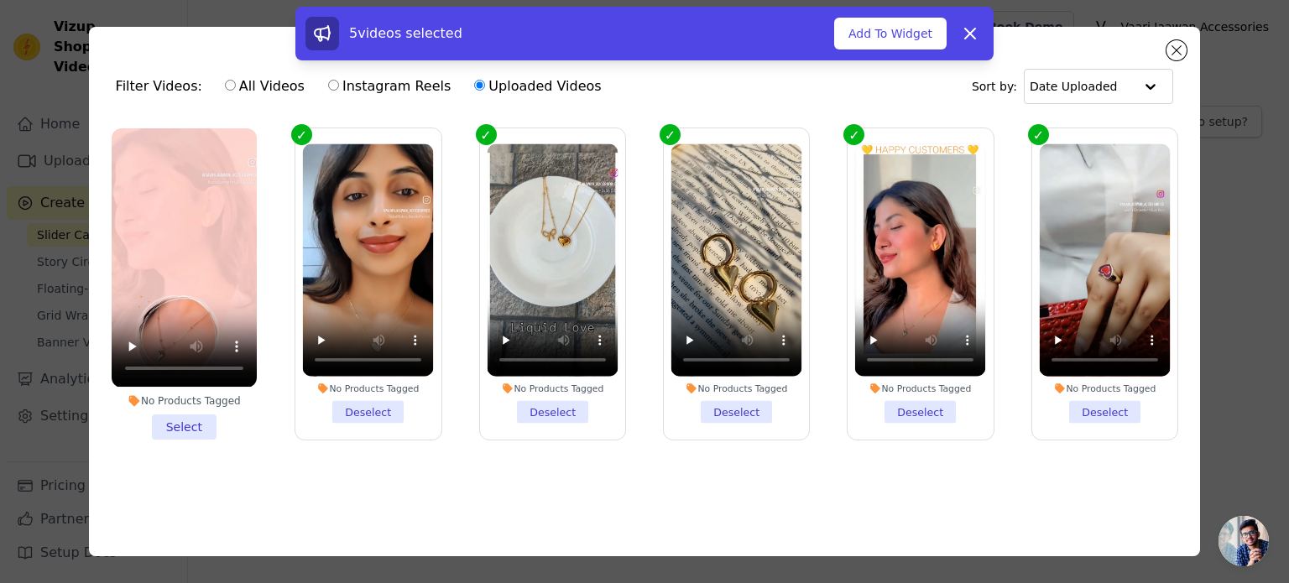
click at [191, 421] on li "No Products Tagged Select" at bounding box center [184, 283] width 145 height 310
click at [0, 0] on input "No Products Tagged Select" at bounding box center [0, 0] width 0 height 0
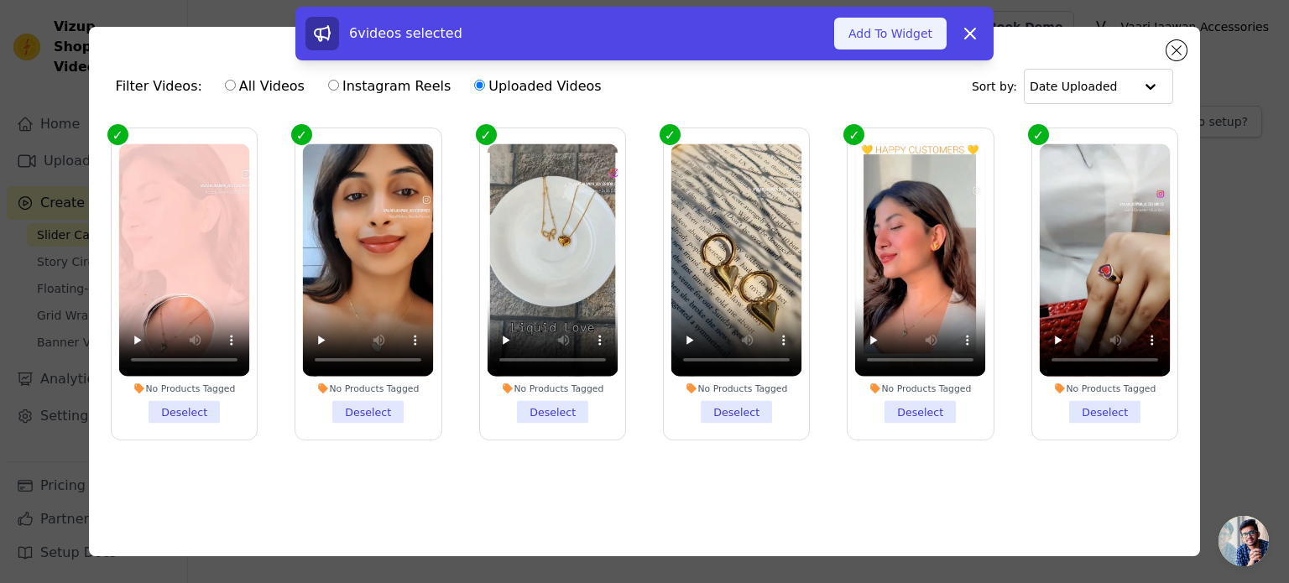
click at [870, 29] on button "Add To Widget" at bounding box center [890, 34] width 112 height 32
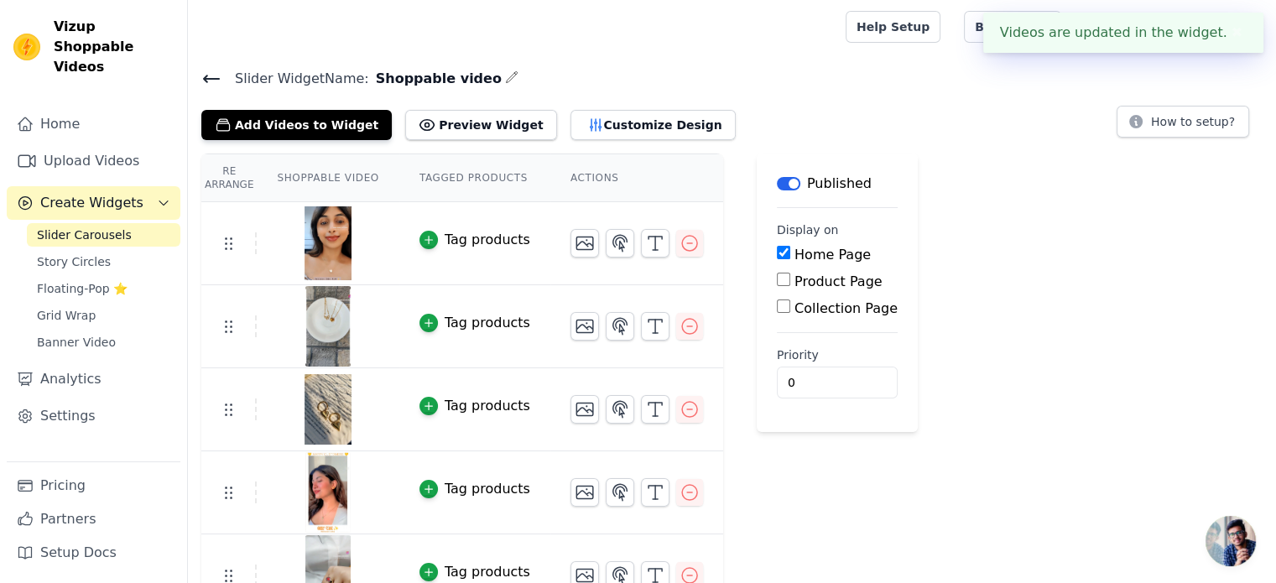
click at [1017, 305] on div "Re Arrange Shoppable Video Tagged Products Actions Tag products Tag products Ta…" at bounding box center [732, 427] width 1088 height 547
